Goal: Navigation & Orientation: Find specific page/section

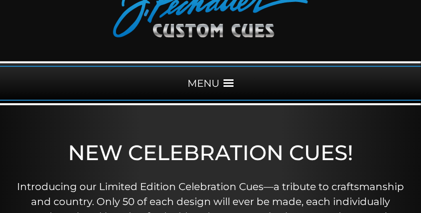
scroll to position [70, 0]
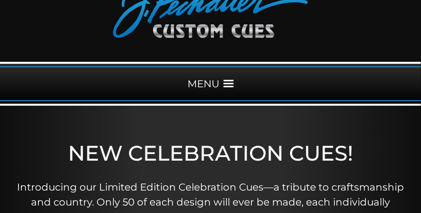
click at [228, 81] on span at bounding box center [228, 84] width 10 height 10
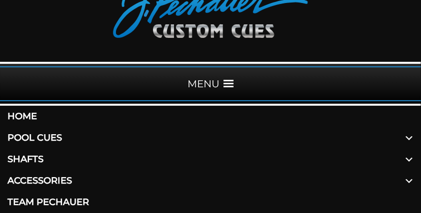
click at [50, 138] on link "Pool Cues" at bounding box center [210, 137] width 421 height 21
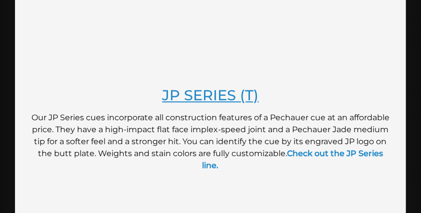
scroll to position [926, 0]
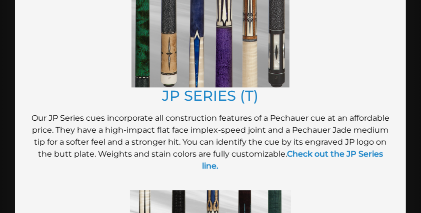
click at [244, 45] on img at bounding box center [210, 9] width 158 height 157
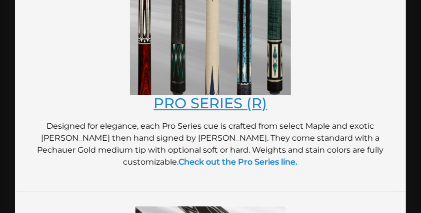
scroll to position [1178, 0]
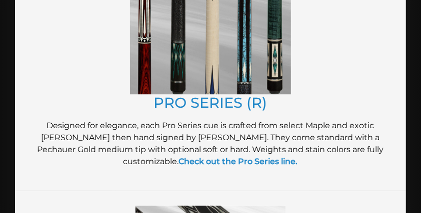
click at [216, 62] on img at bounding box center [210, 17] width 161 height 156
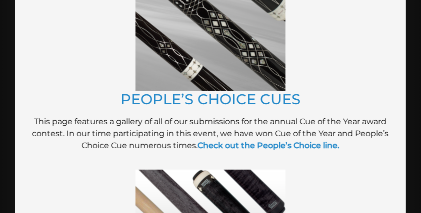
scroll to position [1443, 0]
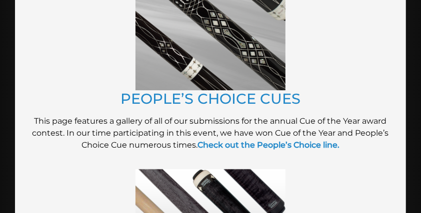
click at [190, 49] on img at bounding box center [210, 16] width 150 height 150
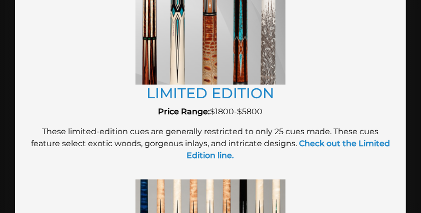
scroll to position [1959, 0]
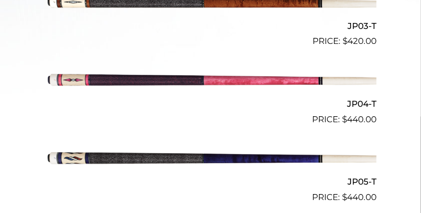
scroll to position [565, 0]
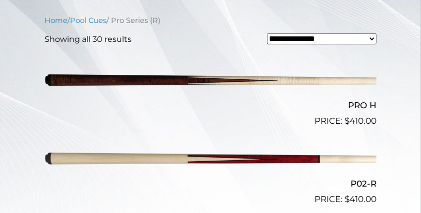
scroll to position [330, 0]
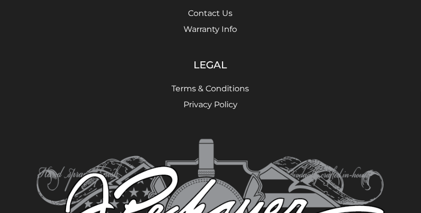
scroll to position [805, 0]
